Goal: Check status: Check status

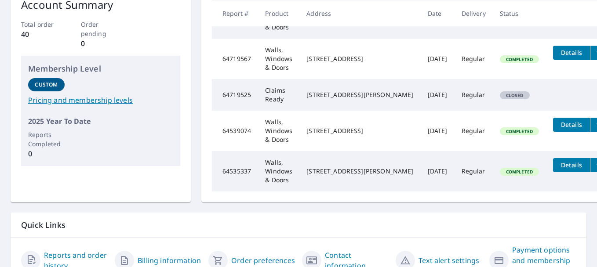
scroll to position [176, 0]
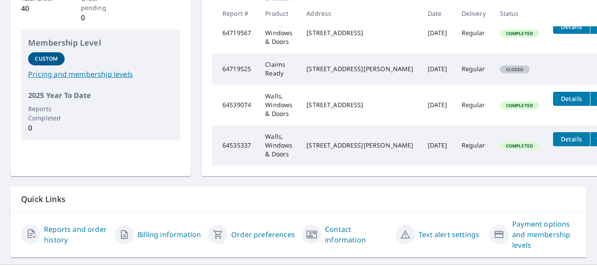
click at [62, 242] on link "Reports and order history" at bounding box center [76, 234] width 64 height 21
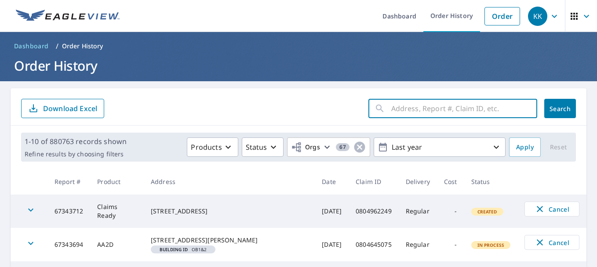
click at [442, 112] on input "text" at bounding box center [465, 108] width 146 height 25
paste input "33°58'14"N 98°41'38"W"
type input "3"
type input "0802808345"
click button "Search" at bounding box center [561, 108] width 32 height 19
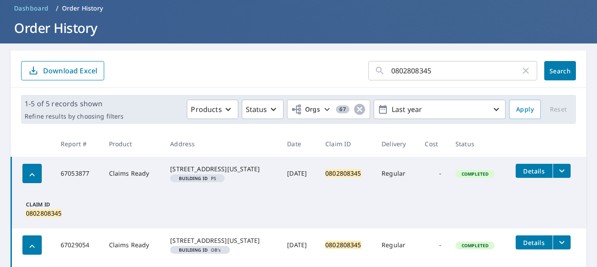
scroll to position [36, 0]
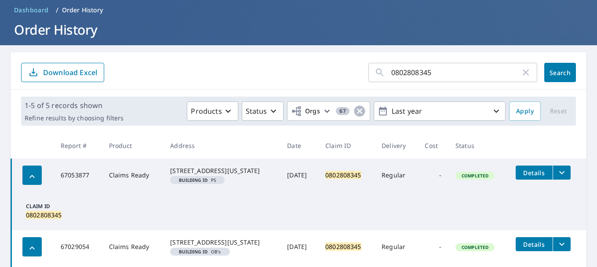
click at [557, 170] on icon "filesDropdownBtn-67053877" at bounding box center [562, 173] width 11 height 11
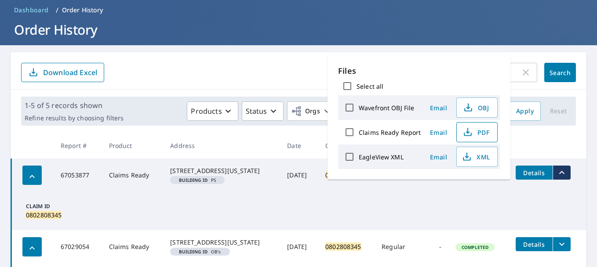
click at [471, 131] on icon "button" at bounding box center [468, 132] width 11 height 11
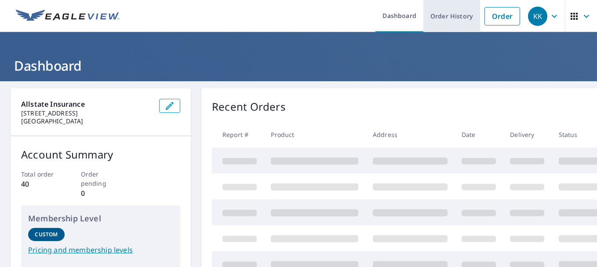
click at [442, 18] on link "Order History" at bounding box center [452, 16] width 57 height 32
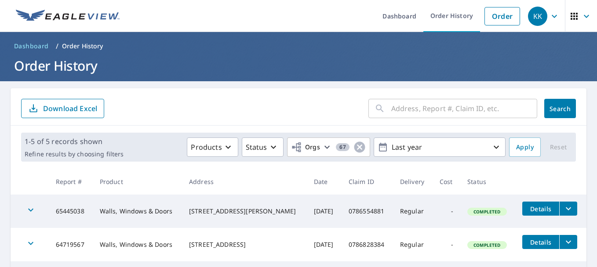
click at [406, 108] on input "text" at bounding box center [465, 108] width 146 height 25
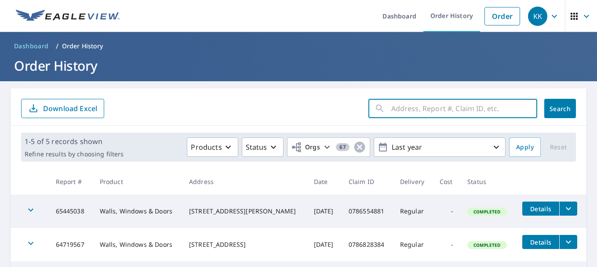
paste input "0802808345"
type input "0802808345"
click button "Search" at bounding box center [561, 108] width 32 height 19
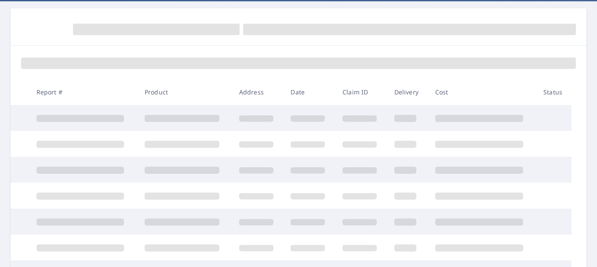
scroll to position [88, 0]
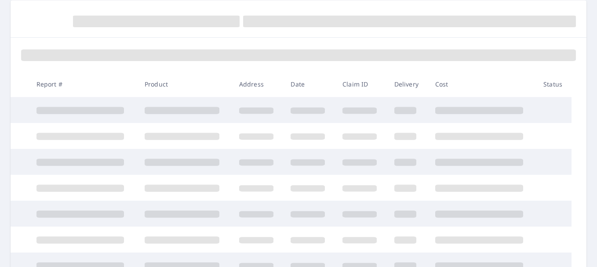
click at [458, 74] on th "Cost" at bounding box center [483, 84] width 109 height 26
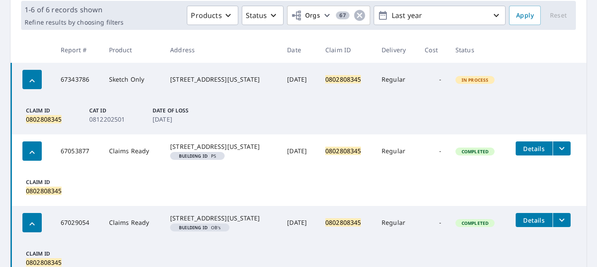
scroll to position [176, 0]
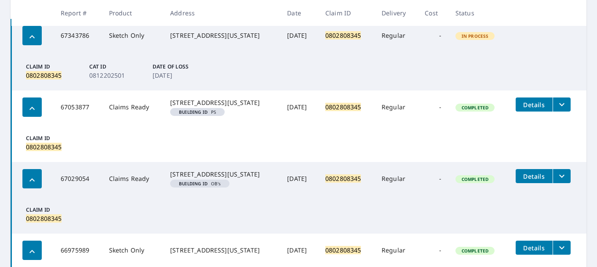
click at [560, 104] on icon "filesDropdownBtn-67053877" at bounding box center [562, 104] width 5 height 3
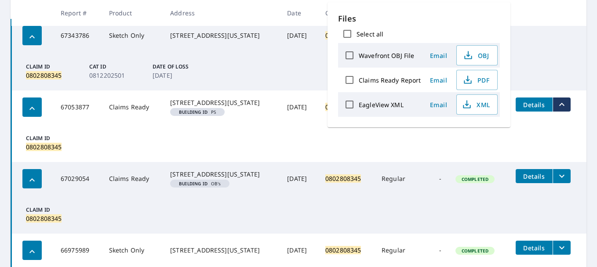
click at [476, 138] on td "Claim ID 0802808345" at bounding box center [299, 143] width 576 height 38
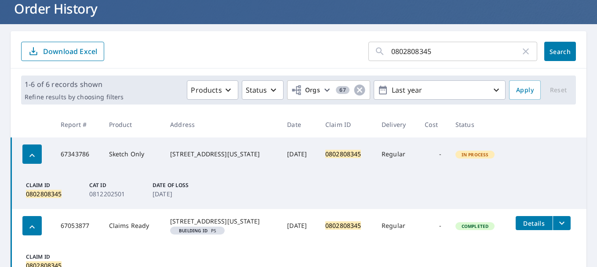
scroll to position [132, 0]
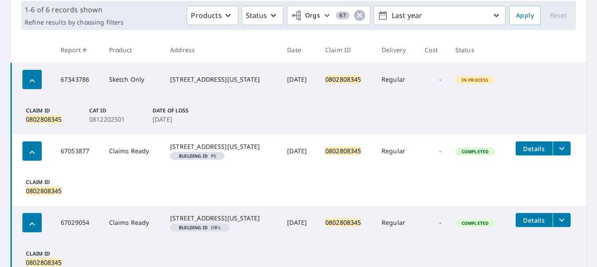
click at [553, 148] on button "filesDropdownBtn-67053877" at bounding box center [562, 149] width 18 height 14
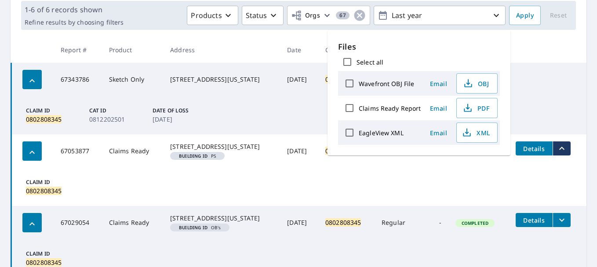
click at [349, 182] on td "Claim ID 0802808345" at bounding box center [299, 187] width 576 height 38
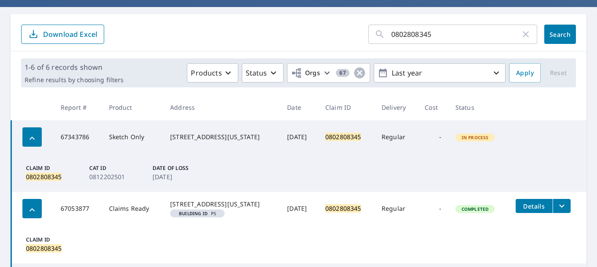
scroll to position [0, 0]
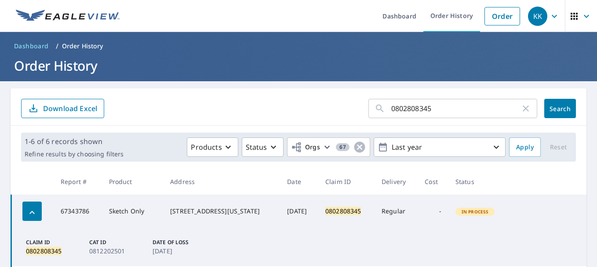
click at [550, 17] on icon "button" at bounding box center [555, 16] width 11 height 11
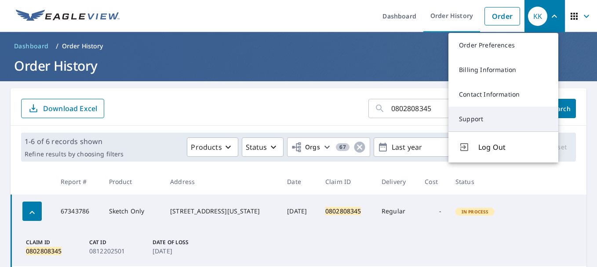
click at [480, 121] on link "Support" at bounding box center [504, 119] width 110 height 25
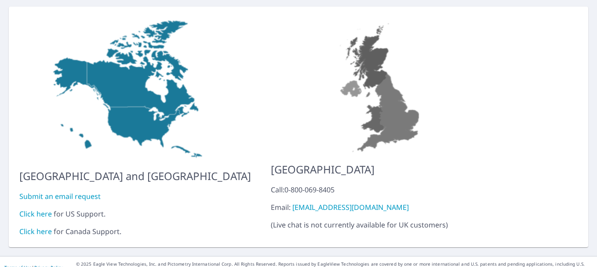
scroll to position [88, 0]
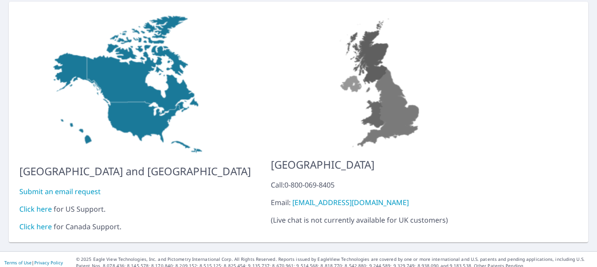
click at [34, 205] on link "Click here" at bounding box center [35, 210] width 33 height 10
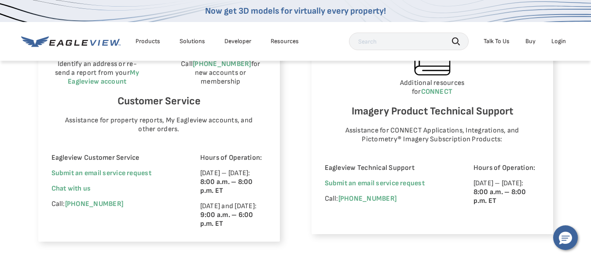
scroll to position [572, 0]
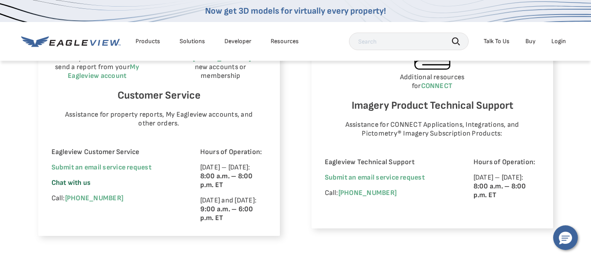
click at [60, 182] on span "Chat with us" at bounding box center [71, 183] width 40 height 8
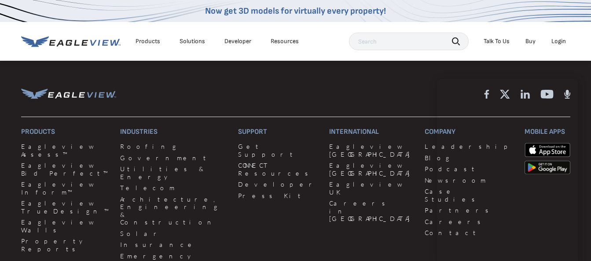
scroll to position [836, 0]
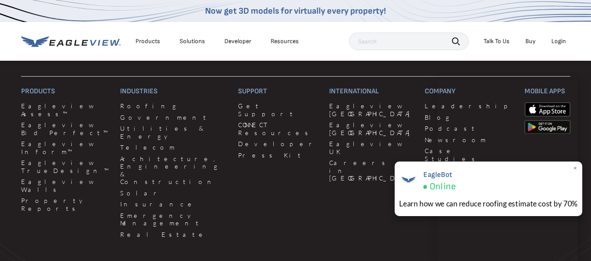
click at [576, 165] on span "×" at bounding box center [575, 168] width 5 height 9
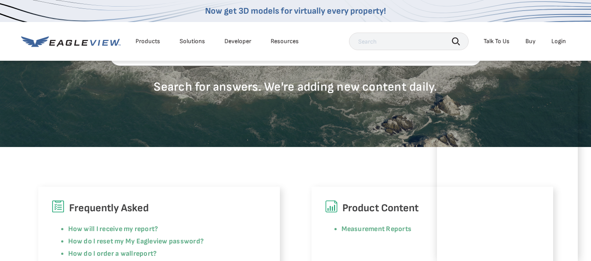
scroll to position [176, 0]
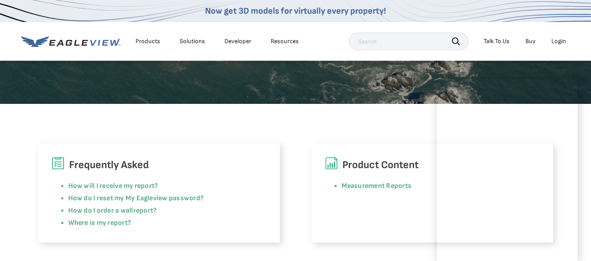
click at [391, 124] on div "Frequently Asked How will I receive my report? How do I reset my My Eagleview p…" at bounding box center [295, 173] width 591 height 139
click at [184, 124] on div "Frequently Asked How will I receive my report? How do I reset my My Eagleview p…" at bounding box center [295, 173] width 591 height 139
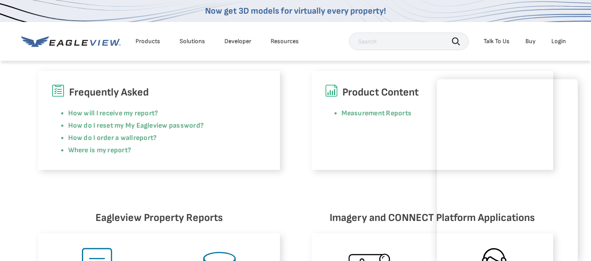
scroll to position [264, 0]
